Goal: Task Accomplishment & Management: Manage account settings

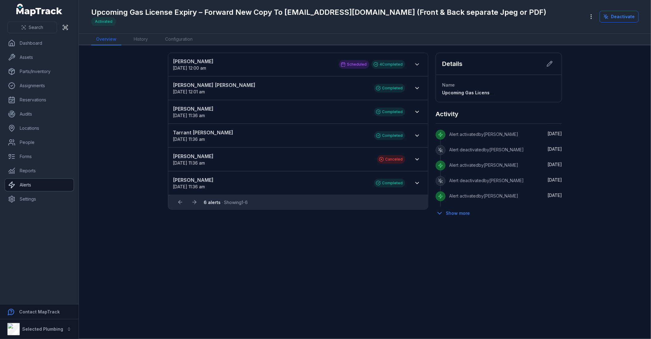
click at [39, 185] on link "Alerts" at bounding box center [39, 185] width 69 height 12
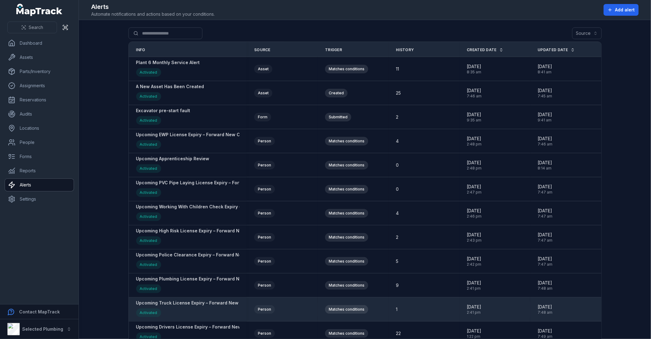
scroll to position [103, 0]
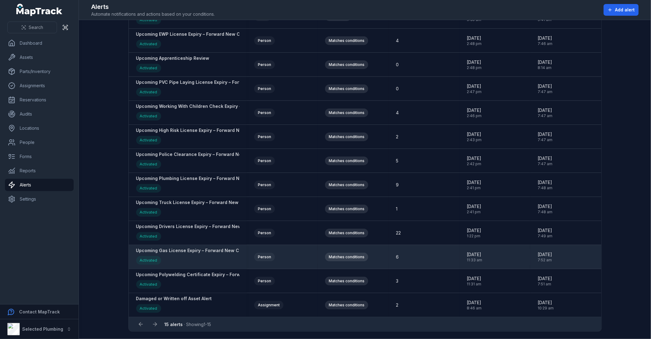
click at [193, 250] on strong "Upcoming Gas License Expiry – Forward New Copy To [EMAIL_ADDRESS][DOMAIN_NAME] …" at bounding box center [273, 250] width 274 height 6
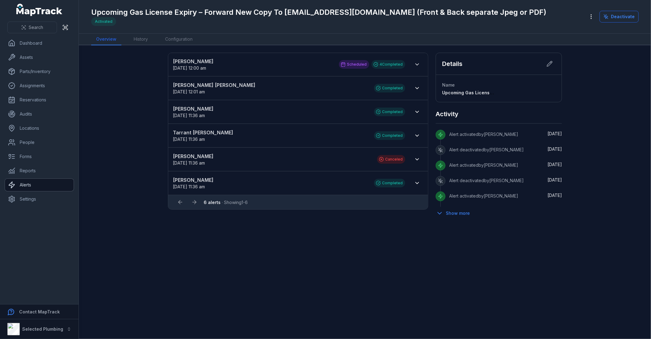
click at [42, 183] on link "Alerts" at bounding box center [39, 185] width 69 height 12
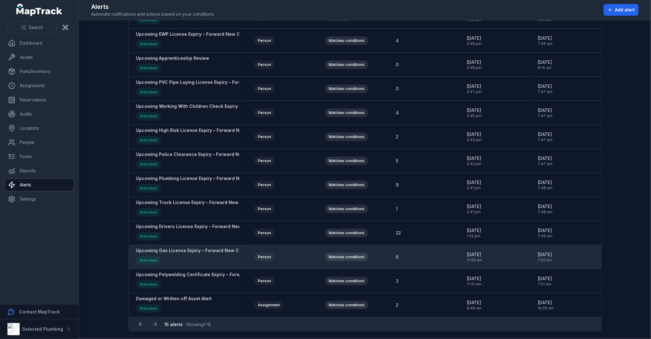
scroll to position [103, 0]
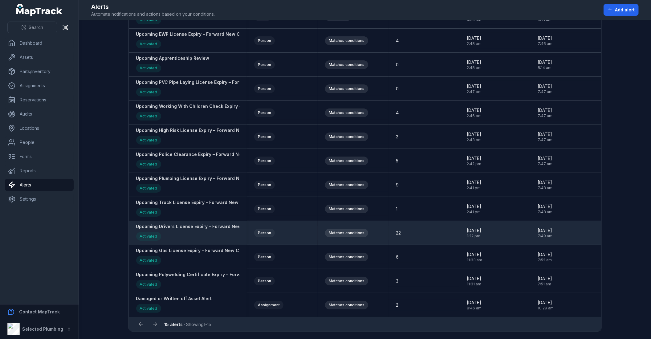
click at [189, 226] on strong "Upcoming Drivers License Expiry – Forward New Copy To [EMAIL_ADDRESS][DOMAIN_NA…" at bounding box center [276, 226] width 281 height 6
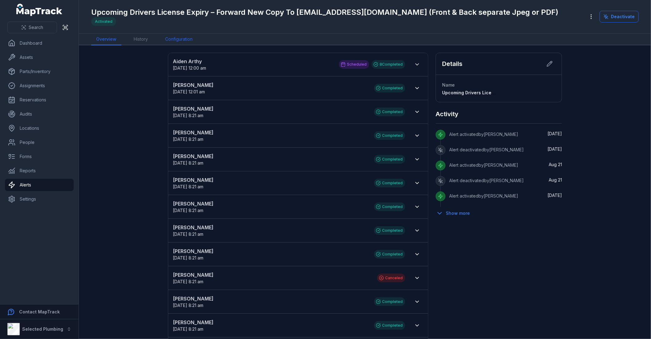
click at [183, 42] on link "Configuration" at bounding box center [178, 40] width 37 height 12
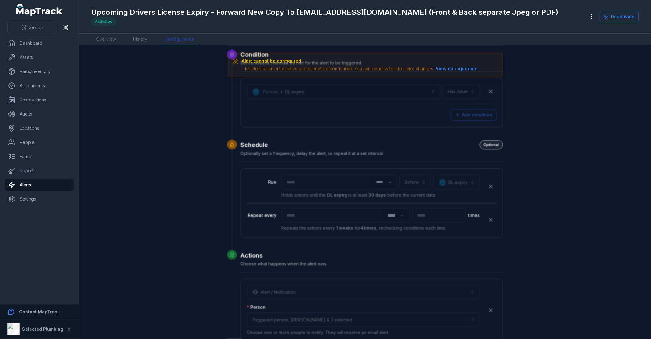
scroll to position [190, 0]
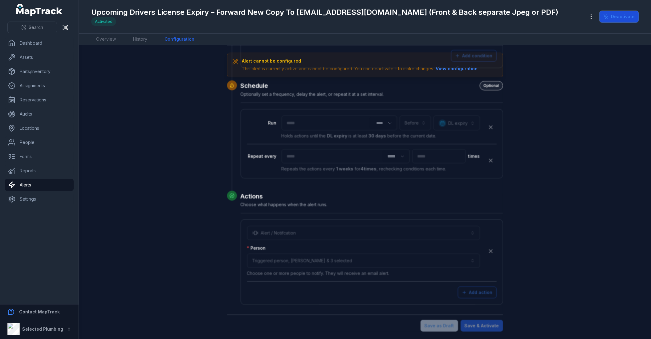
click at [624, 17] on button "Deactivate" at bounding box center [619, 17] width 39 height 12
